Goal: Task Accomplishment & Management: Manage account settings

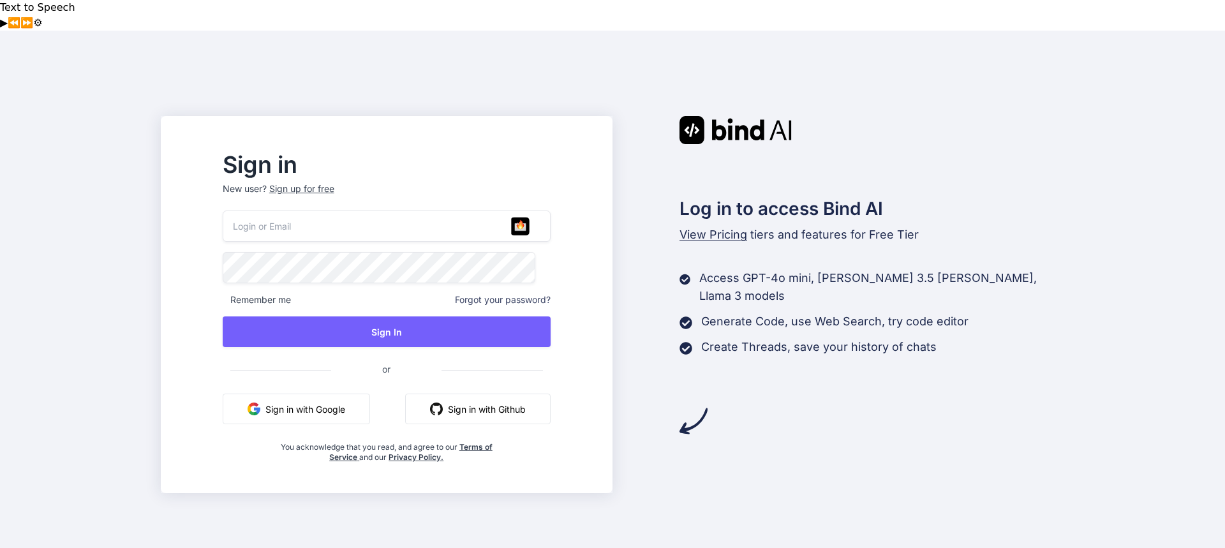
click at [322, 211] on input "email" at bounding box center [387, 226] width 328 height 31
paste input "bind.ai.ltd0@gmail.com"
type input "bind.ai.ltd0@gmail.com"
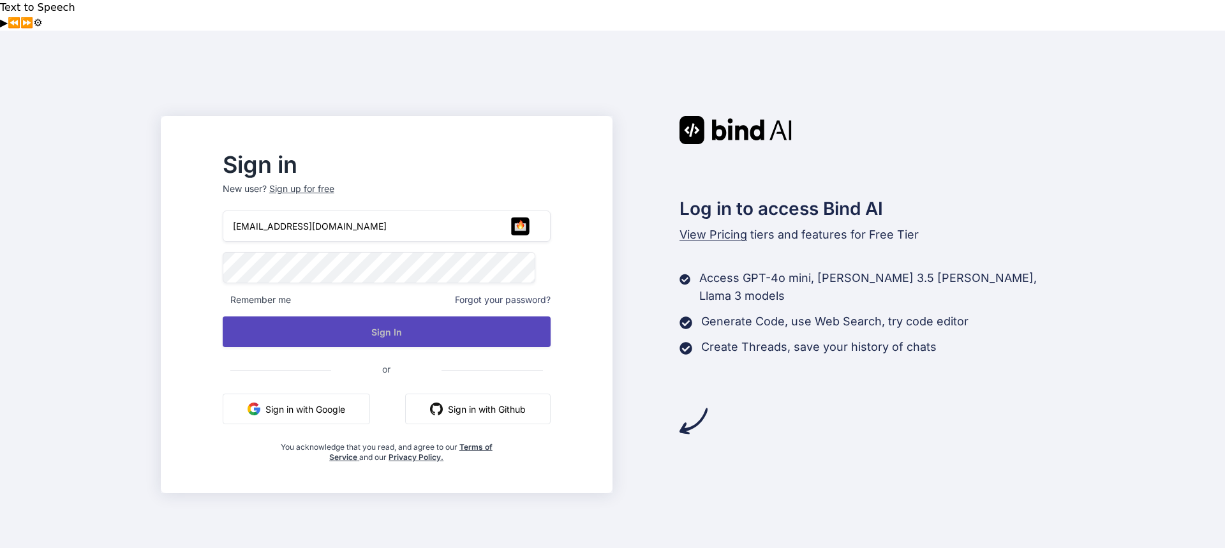
click at [407, 317] on button "Sign In" at bounding box center [387, 332] width 328 height 31
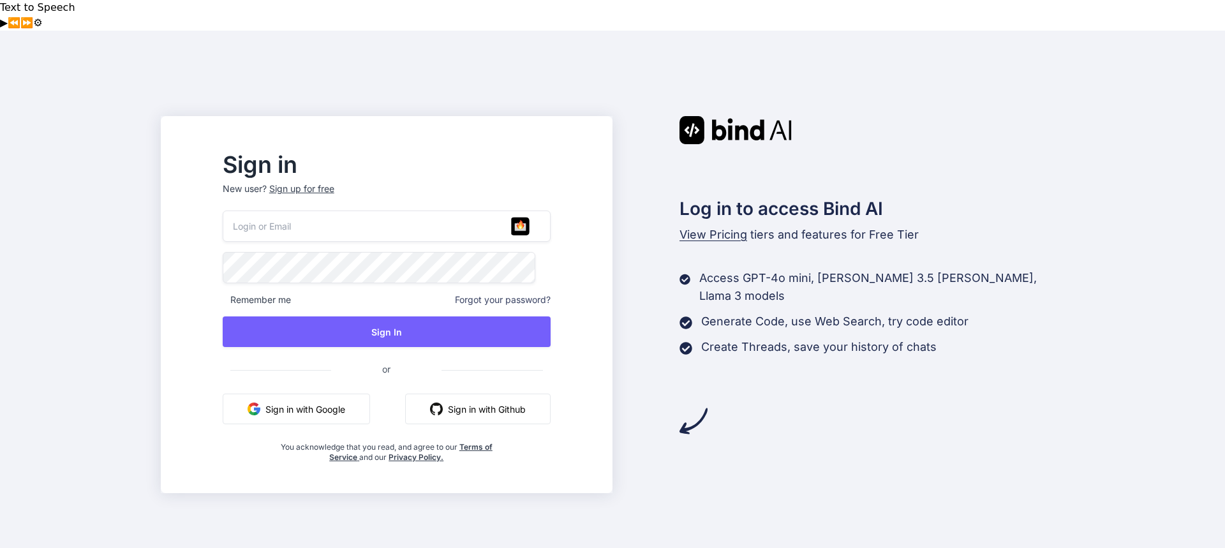
click at [331, 211] on input "email" at bounding box center [387, 226] width 328 height 31
paste input "[EMAIL_ADDRESS][DOMAIN_NAME]"
type input "[EMAIL_ADDRESS][DOMAIN_NAME]"
click at [406, 211] on input "email" at bounding box center [387, 226] width 328 height 31
paste input "bind.ai.ltd0@gmail.com"
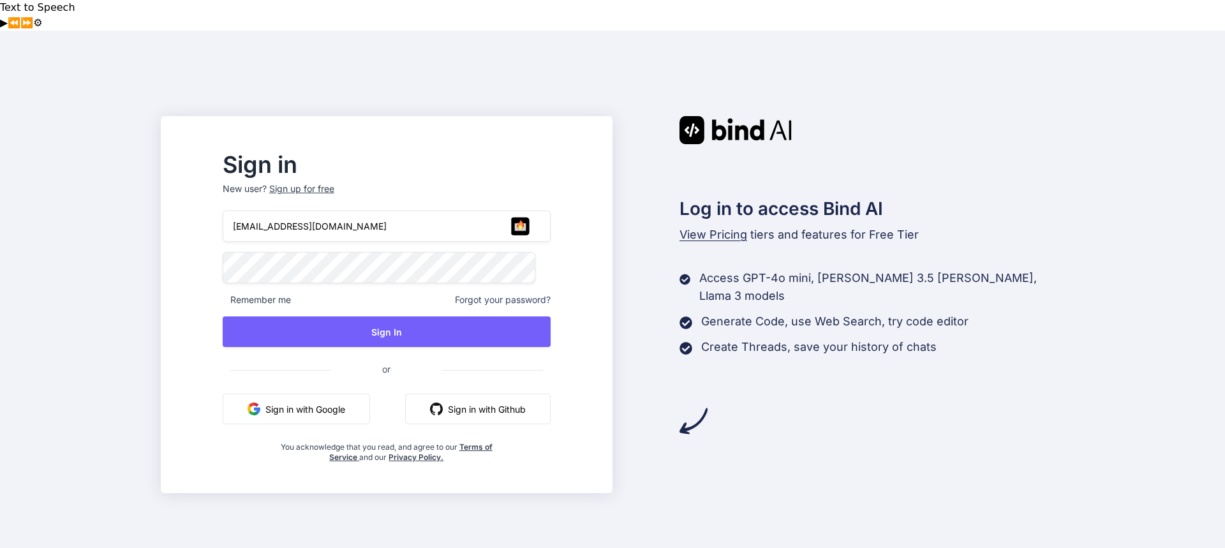
type input "bind.ai.ltd0@gmail.com"
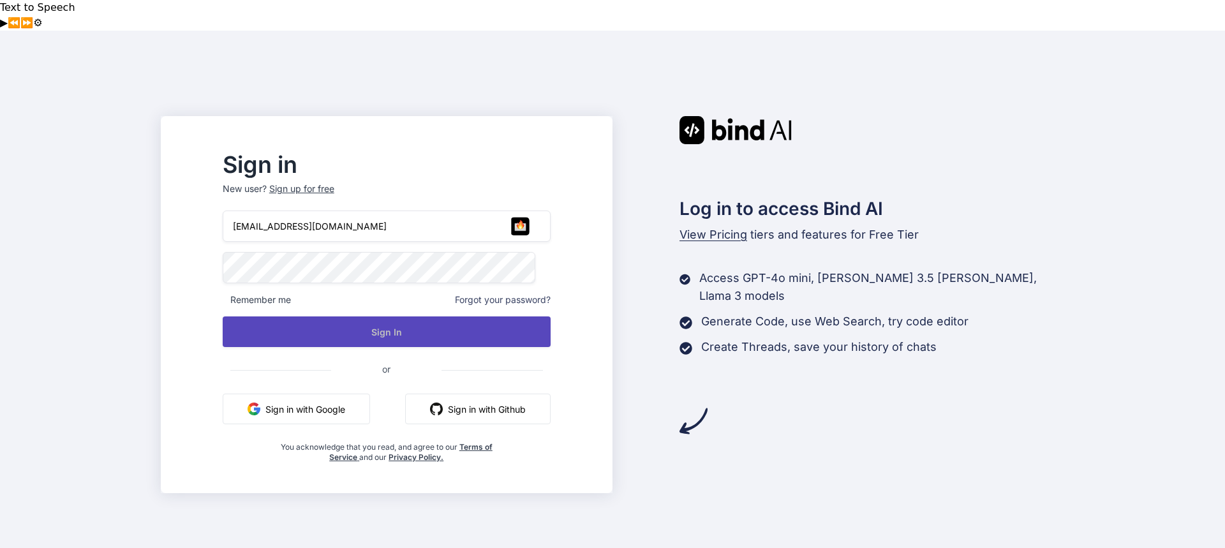
click at [384, 317] on button "Sign In" at bounding box center [387, 332] width 328 height 31
